Goal: Find contact information: Find contact information

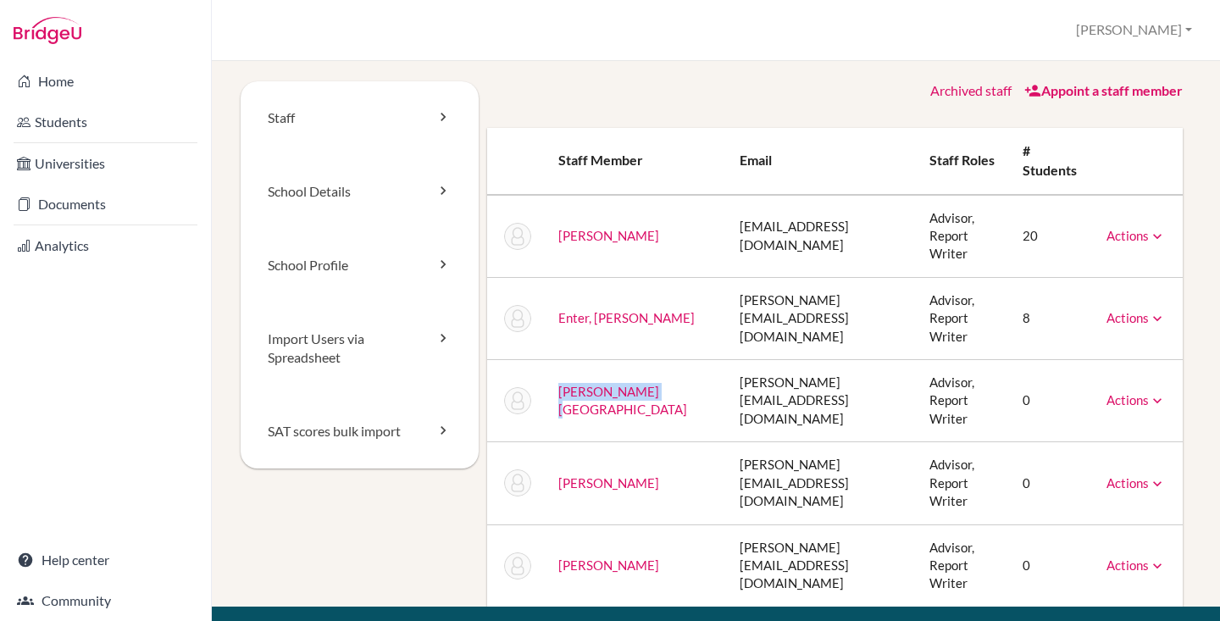
drag, startPoint x: 645, startPoint y: 319, endPoint x: 550, endPoint y: 319, distance: 94.9
click at [550, 360] on td "[PERSON_NAME][GEOGRAPHIC_DATA]" at bounding box center [636, 401] width 182 height 82
copy link "[PERSON_NAME][GEOGRAPHIC_DATA]"
click at [726, 202] on td "[EMAIL_ADDRESS][DOMAIN_NAME]" at bounding box center [821, 236] width 190 height 83
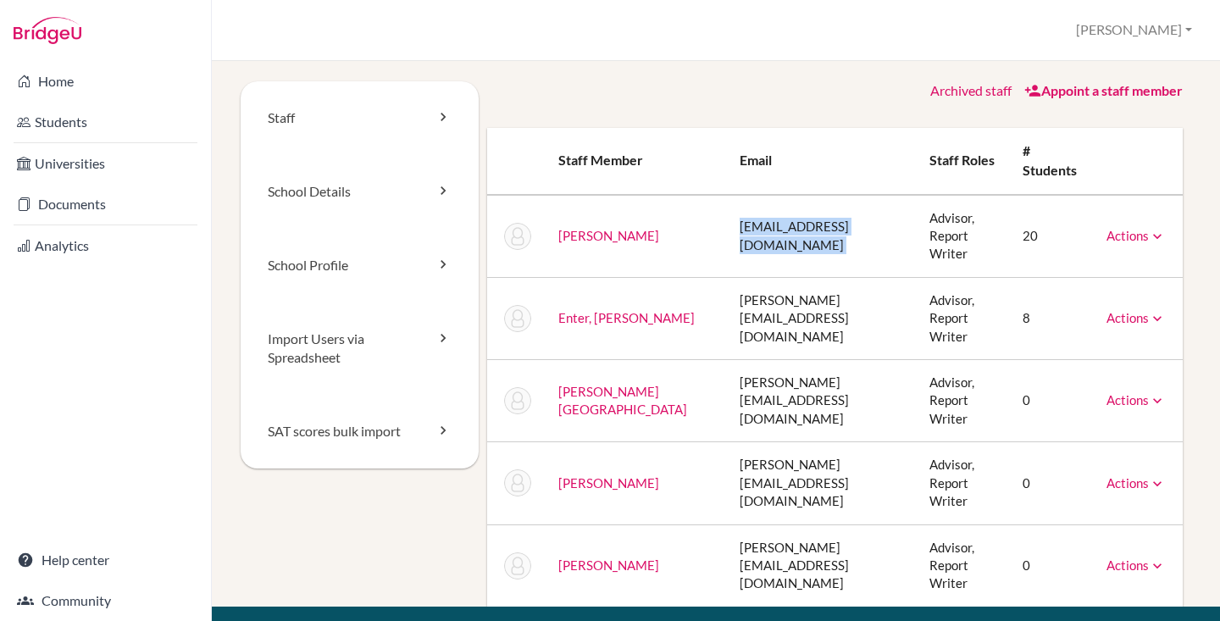
click at [726, 202] on td "[EMAIL_ADDRESS][DOMAIN_NAME]" at bounding box center [821, 236] width 190 height 83
copy tr "[EMAIL_ADDRESS][DOMAIN_NAME]"
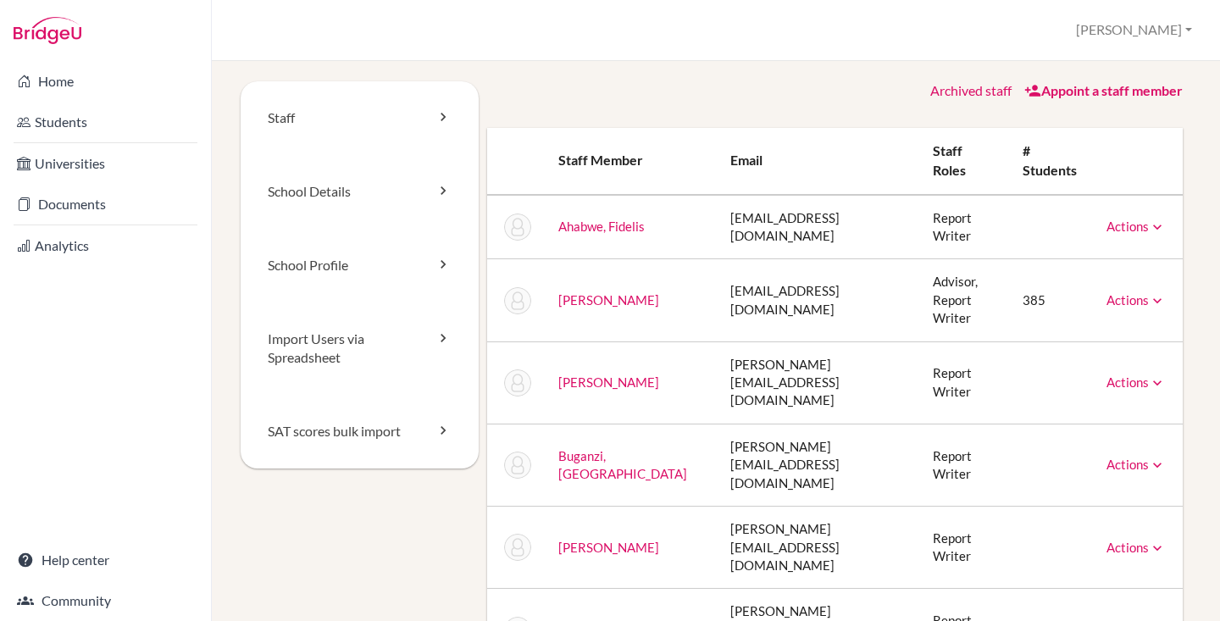
click at [722, 307] on td "careerscounsellor@acornskisaasi.com" at bounding box center [818, 300] width 202 height 82
copy tr "careerscounsellor@acornskisaasi.com"
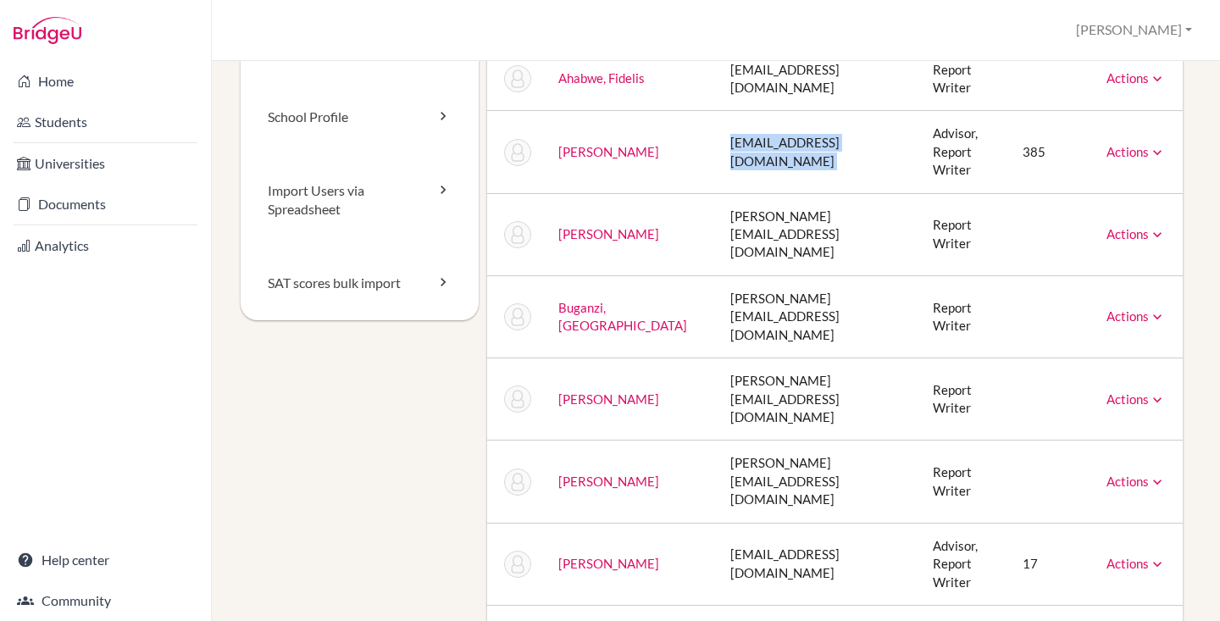
scroll to position [152, 0]
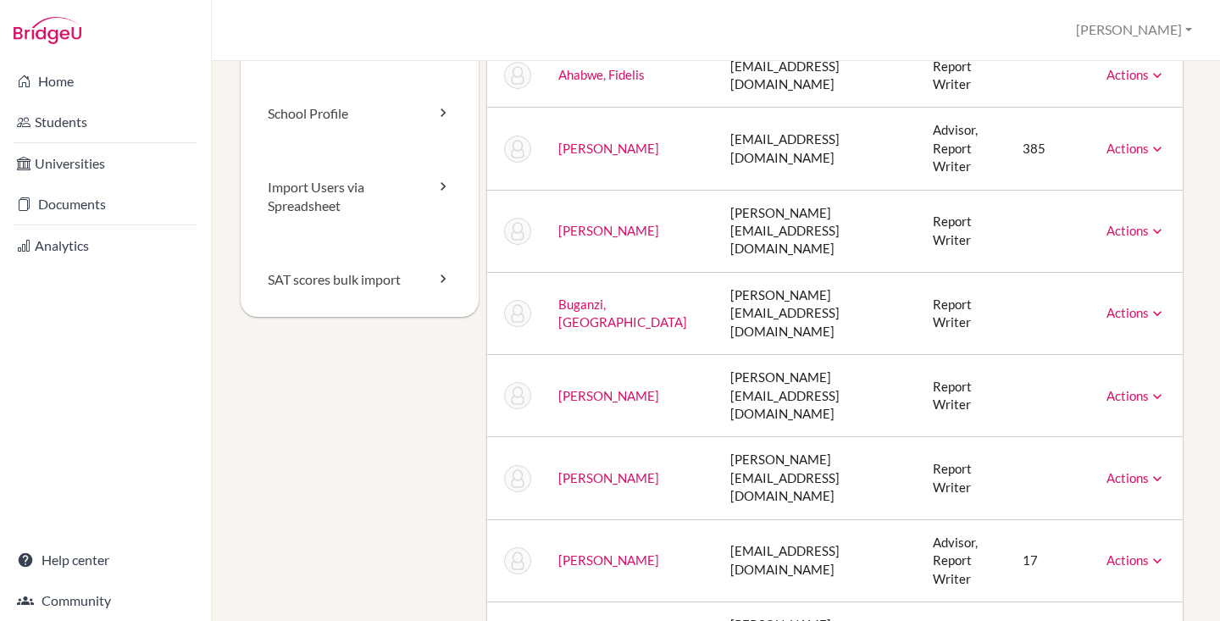
click at [733, 519] on td "dpcoordinator@ais.ac.ug" at bounding box center [818, 560] width 202 height 82
copy tr "dpcoordinator@ais.ac.ug"
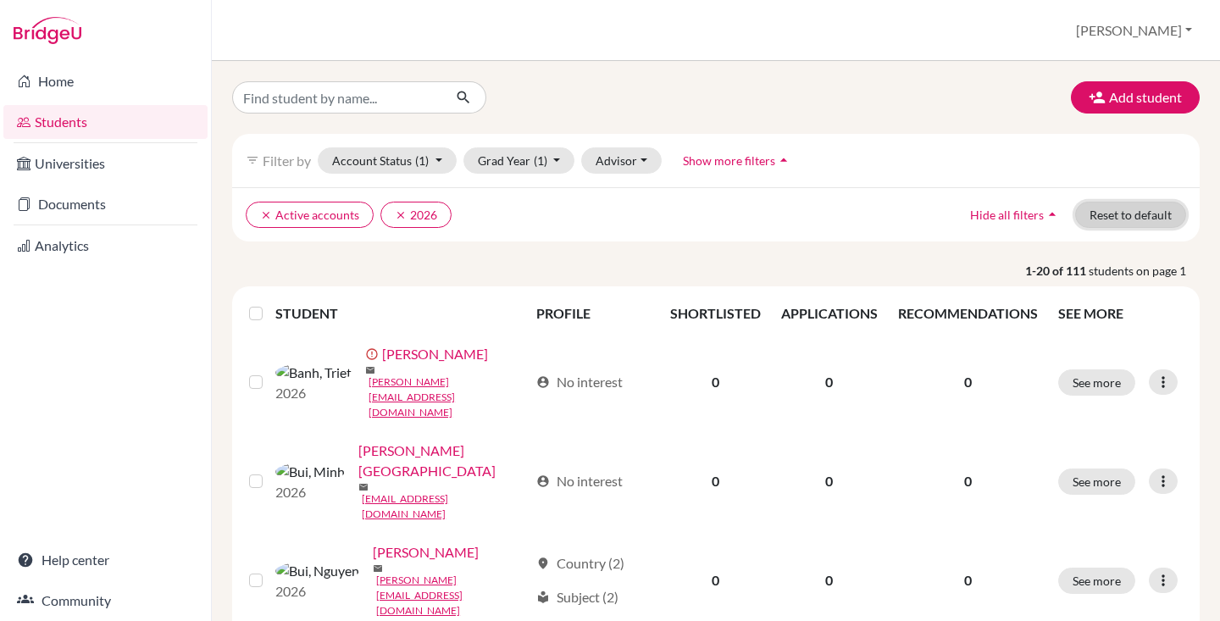
click at [1103, 218] on button "Reset to default" at bounding box center [1130, 215] width 111 height 26
